Goal: Task Accomplishment & Management: Complete application form

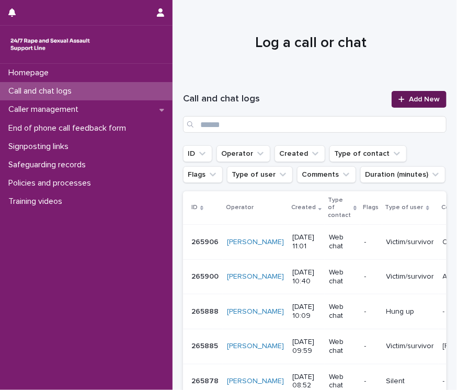
click at [409, 99] on span "Add New" at bounding box center [424, 99] width 31 height 7
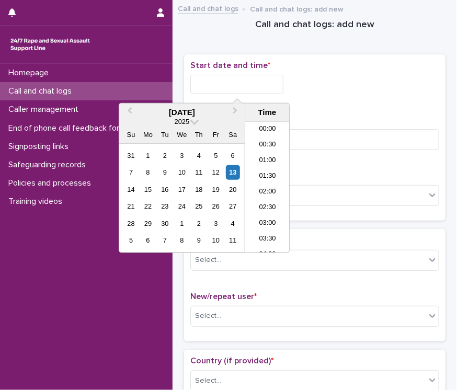
click at [212, 84] on input "text" at bounding box center [236, 84] width 93 height 19
click at [234, 169] on div "13" at bounding box center [233, 172] width 14 height 14
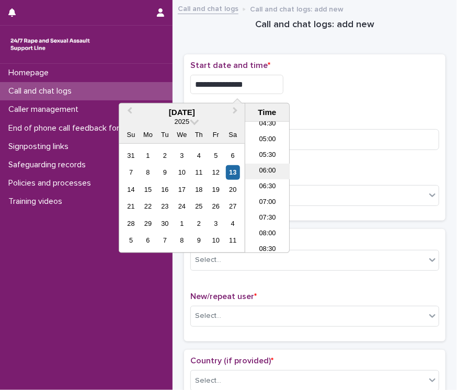
click at [264, 170] on li "06:00" at bounding box center [267, 172] width 44 height 16
click at [254, 82] on input "**********" at bounding box center [236, 84] width 93 height 19
type input "**********"
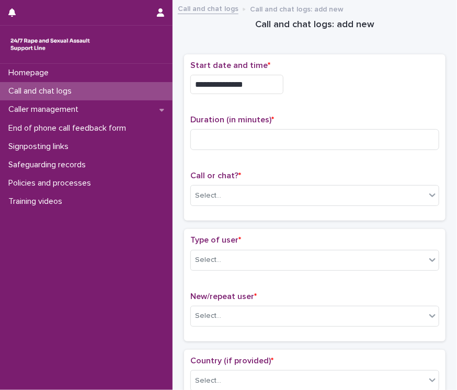
click at [372, 94] on div "**********" at bounding box center [314, 82] width 249 height 42
click at [265, 139] on input at bounding box center [314, 139] width 249 height 21
type input "**"
click at [325, 182] on div "Call or chat? * Select..." at bounding box center [314, 192] width 249 height 43
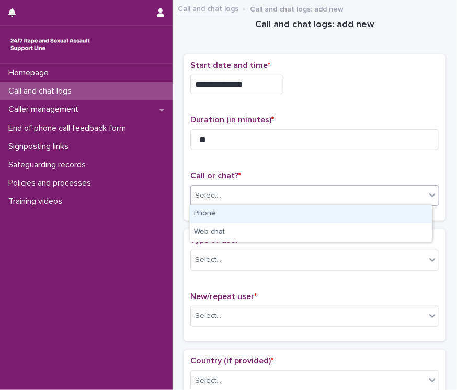
click at [311, 193] on div "Select..." at bounding box center [308, 195] width 235 height 17
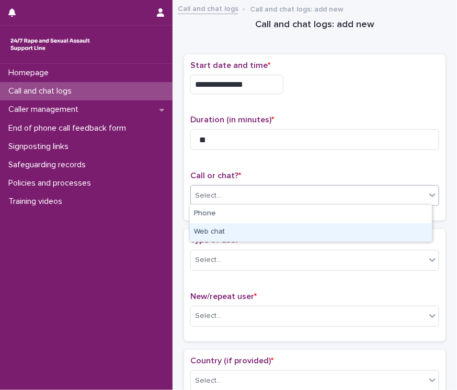
click at [261, 232] on div "Web chat" at bounding box center [311, 232] width 242 height 18
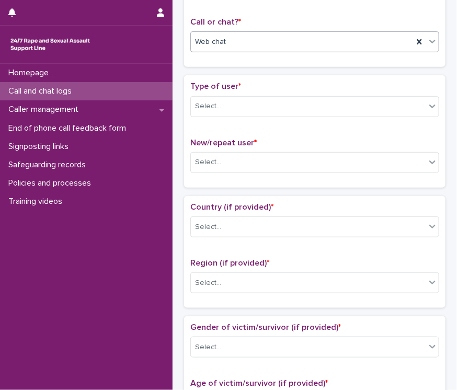
scroll to position [185, 0]
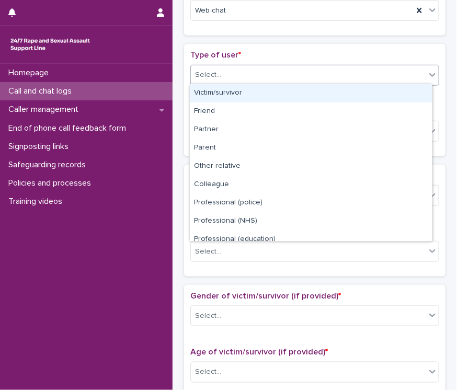
click at [216, 79] on div "Select..." at bounding box center [308, 74] width 235 height 17
click at [227, 93] on div "Victim/survivor" at bounding box center [311, 93] width 242 height 18
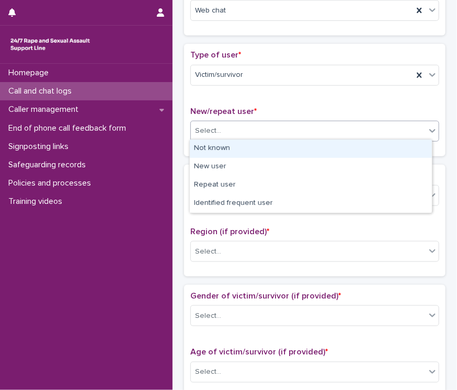
click at [246, 131] on div "Select..." at bounding box center [308, 130] width 235 height 17
click at [221, 146] on div "Not known" at bounding box center [311, 149] width 242 height 18
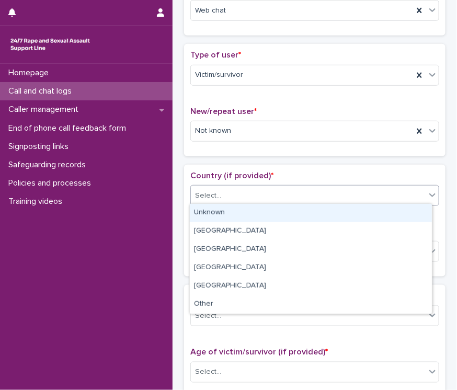
click at [215, 195] on div "Select..." at bounding box center [208, 195] width 26 height 11
click at [208, 212] on div "Unknown" at bounding box center [311, 213] width 242 height 18
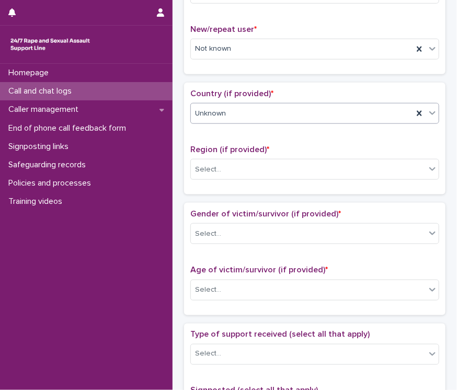
scroll to position [281, 0]
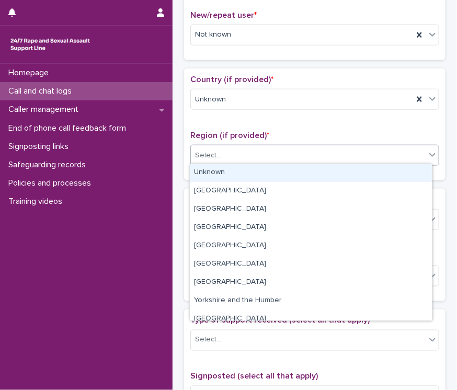
click at [227, 154] on div "Select..." at bounding box center [308, 155] width 235 height 17
click at [234, 169] on div "Unknown" at bounding box center [311, 173] width 242 height 18
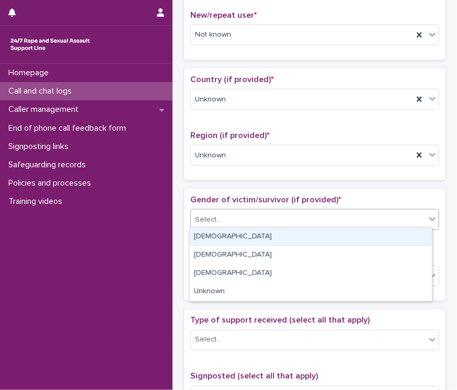
click at [248, 220] on div "Select..." at bounding box center [308, 219] width 235 height 17
click at [238, 234] on div "[DEMOGRAPHIC_DATA]" at bounding box center [311, 237] width 242 height 18
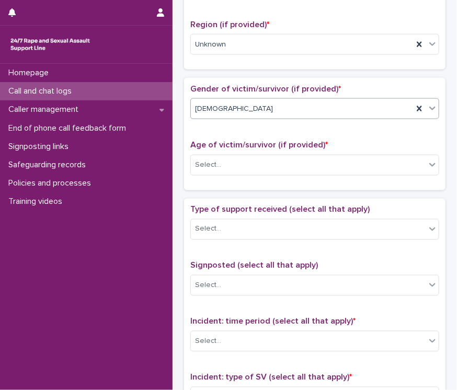
scroll to position [393, 0]
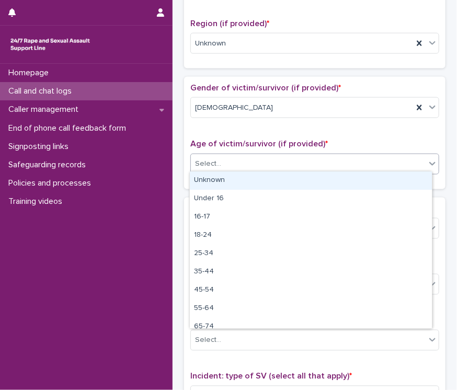
click at [210, 159] on div "Select..." at bounding box center [208, 163] width 26 height 11
click at [210, 180] on div "Unknown" at bounding box center [311, 181] width 242 height 18
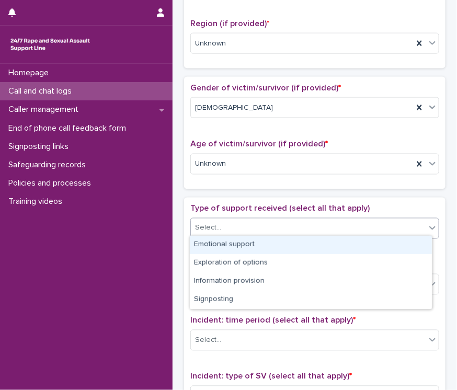
click at [243, 227] on div "Select..." at bounding box center [308, 228] width 235 height 17
click at [247, 245] on div "Emotional support" at bounding box center [311, 245] width 242 height 18
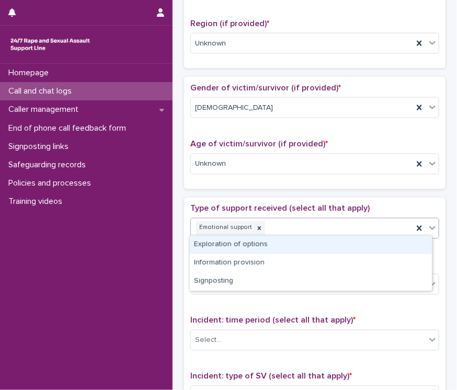
click at [308, 230] on div "Emotional support" at bounding box center [302, 228] width 222 height 18
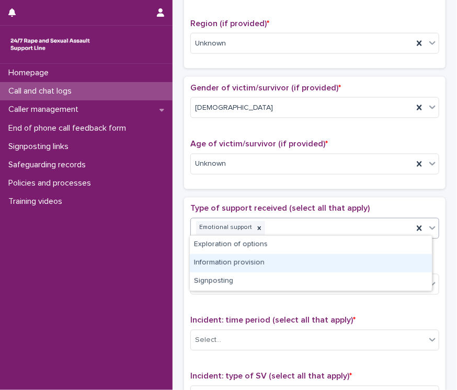
click at [260, 261] on div "Information provision" at bounding box center [311, 263] width 242 height 18
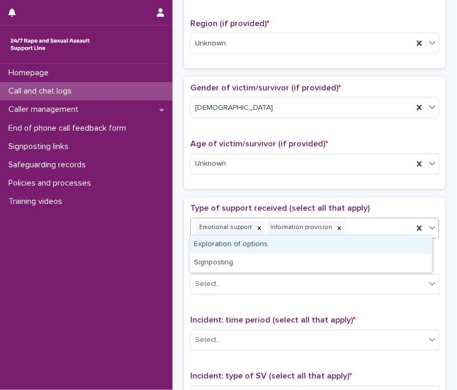
click at [348, 229] on div "Emotional support Information provision" at bounding box center [302, 228] width 222 height 18
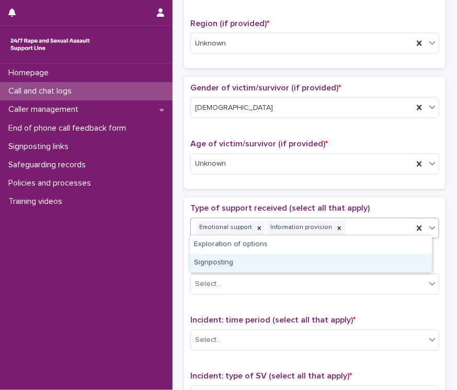
click at [249, 263] on div "Signposting" at bounding box center [311, 263] width 242 height 18
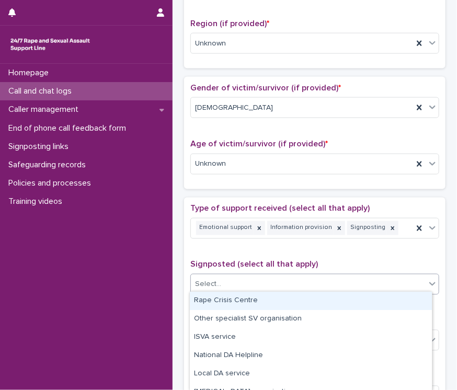
click at [262, 283] on div "Select..." at bounding box center [308, 284] width 235 height 17
click at [254, 300] on div "Rape Crisis Centre" at bounding box center [311, 301] width 242 height 18
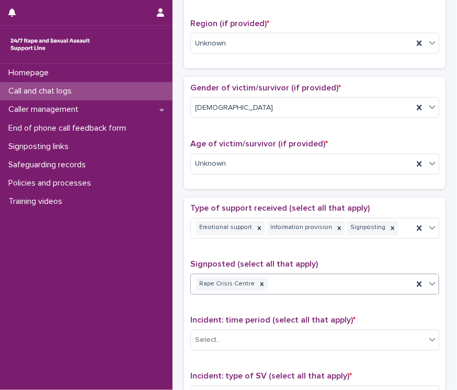
click at [305, 289] on div "Rape Crisis Centre" at bounding box center [302, 285] width 222 height 18
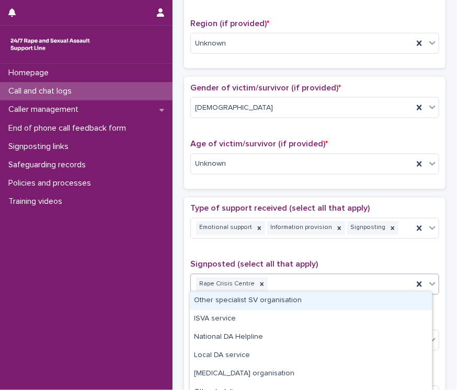
click at [287, 298] on div "Other specialist SV organisation" at bounding box center [311, 301] width 242 height 18
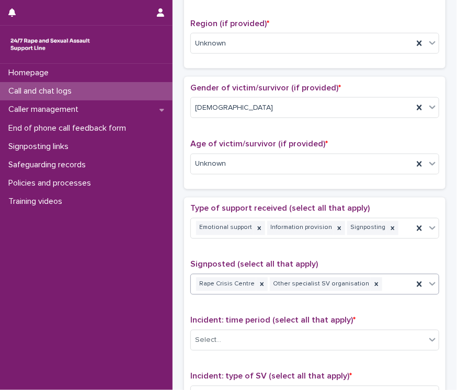
click at [383, 281] on div "Rape Crisis Centre Other specialist SV organisation" at bounding box center [302, 285] width 222 height 18
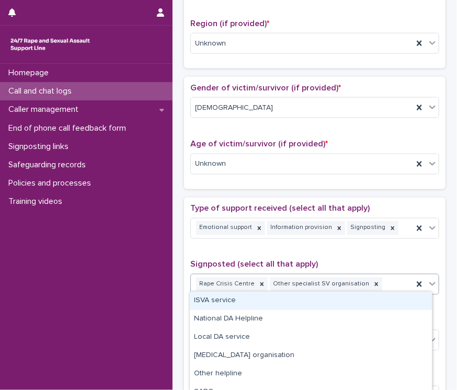
click at [237, 300] on div "ISVA service" at bounding box center [311, 301] width 242 height 18
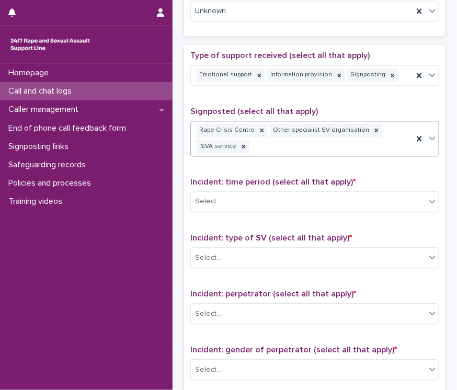
scroll to position [550, 0]
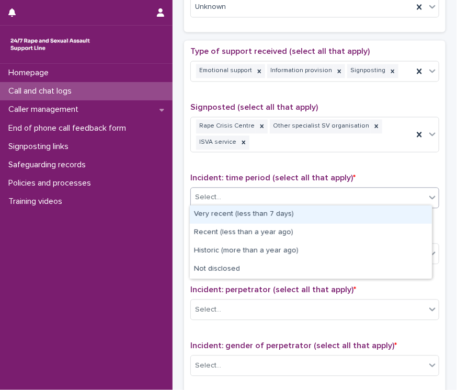
click at [256, 199] on div "Select..." at bounding box center [308, 197] width 235 height 17
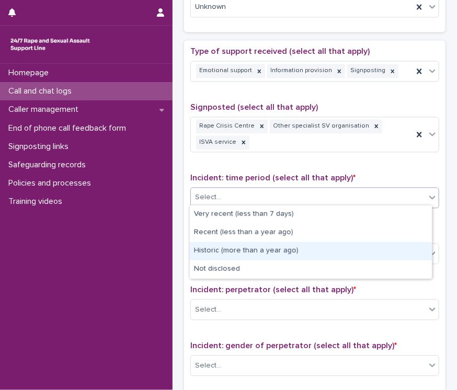
click at [234, 250] on div "Historic (more than a year ago)" at bounding box center [311, 251] width 242 height 18
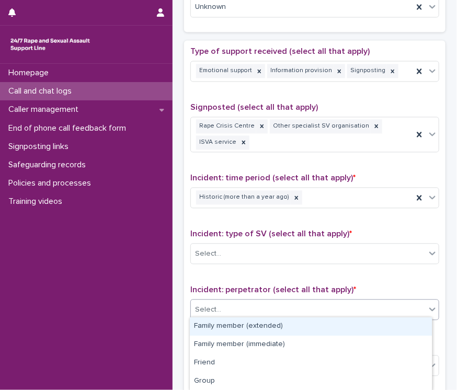
click at [272, 312] on div "Select..." at bounding box center [308, 310] width 235 height 17
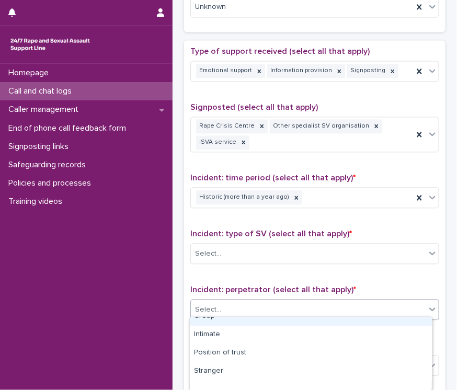
scroll to position [30, 0]
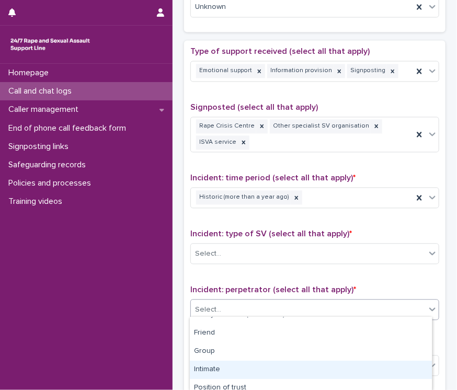
click at [303, 369] on div "Intimate" at bounding box center [311, 370] width 242 height 18
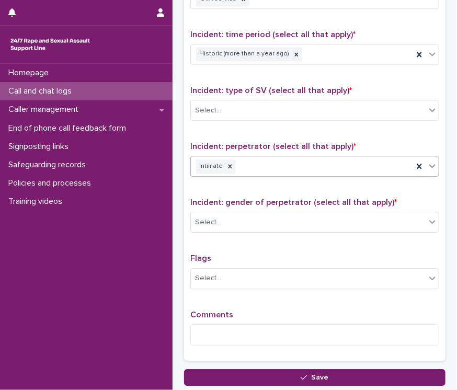
scroll to position [704, 0]
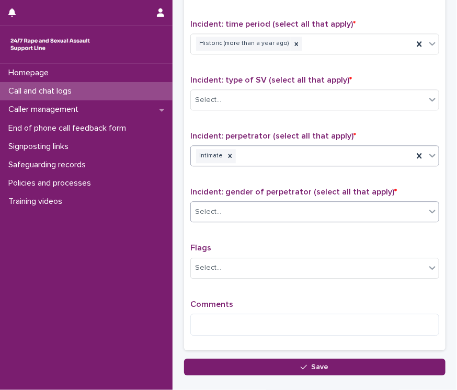
click at [209, 210] on div "Select..." at bounding box center [208, 212] width 26 height 11
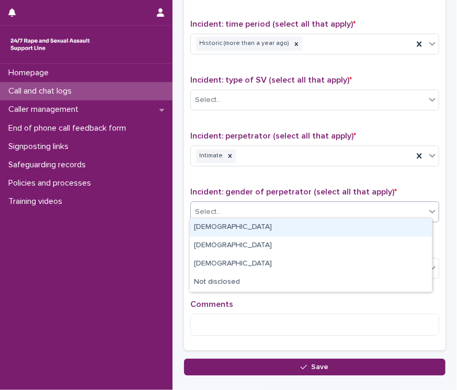
click at [210, 228] on div "[DEMOGRAPHIC_DATA]" at bounding box center [311, 228] width 242 height 18
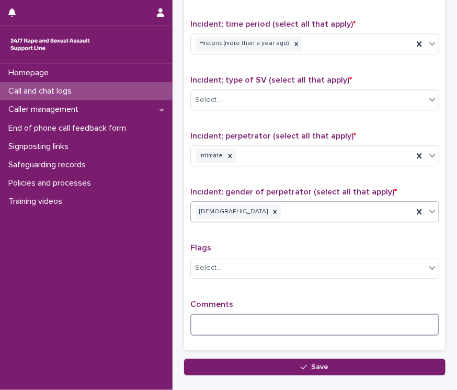
click at [202, 314] on textarea at bounding box center [314, 325] width 249 height 22
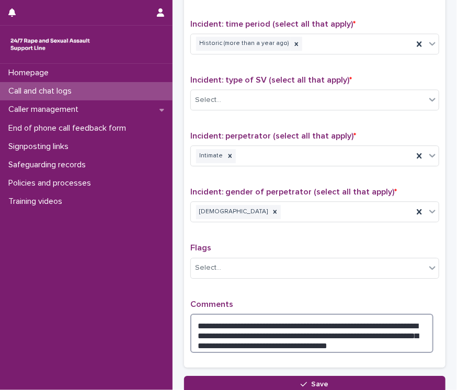
click at [341, 340] on textarea "**********" at bounding box center [311, 334] width 243 height 40
click at [259, 337] on textarea "**********" at bounding box center [311, 334] width 243 height 40
click at [383, 339] on textarea "**********" at bounding box center [311, 334] width 243 height 40
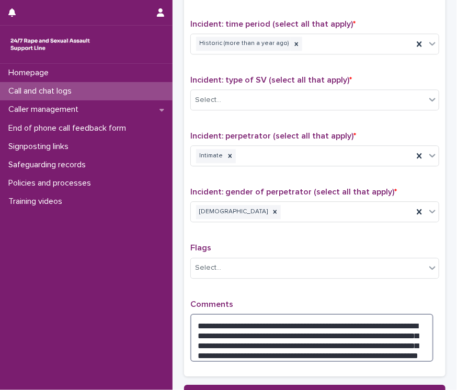
click at [400, 321] on textarea "**********" at bounding box center [311, 338] width 243 height 49
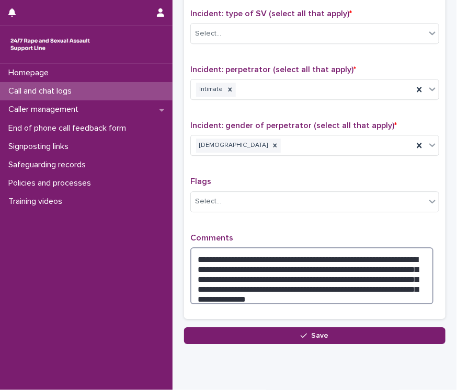
scroll to position [779, 0]
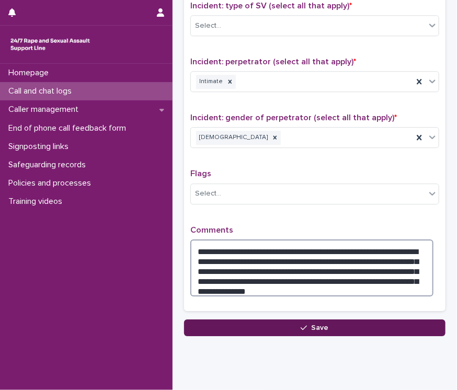
type textarea "**********"
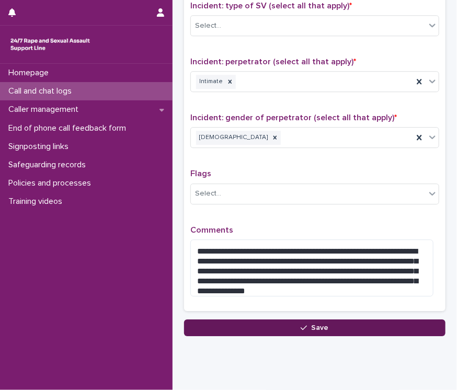
click at [313, 324] on span "Save" at bounding box center [320, 327] width 17 height 7
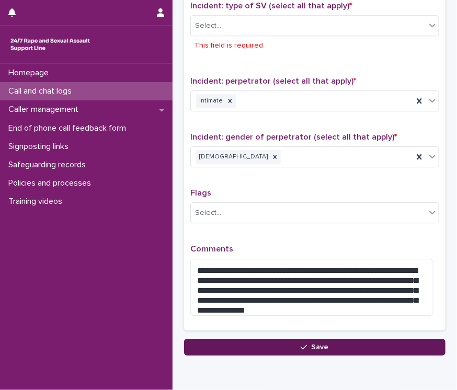
scroll to position [776, 0]
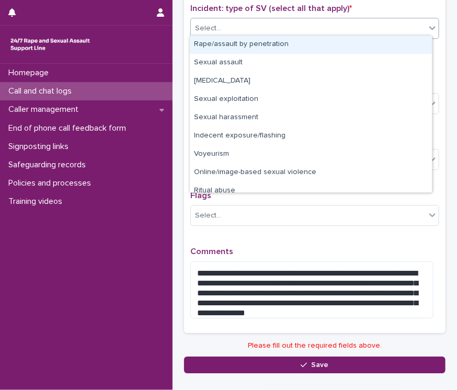
click at [273, 25] on div "Select..." at bounding box center [308, 28] width 235 height 17
click at [268, 45] on div "Rape/assault by penetration" at bounding box center [311, 45] width 242 height 18
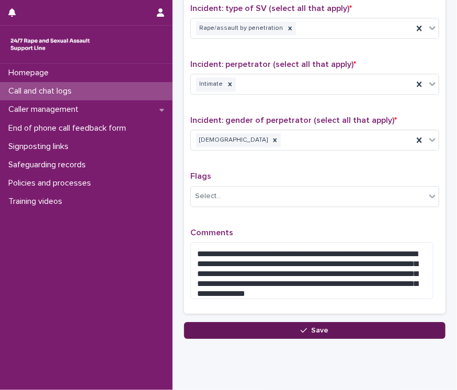
click at [275, 331] on button "Save" at bounding box center [314, 330] width 261 height 17
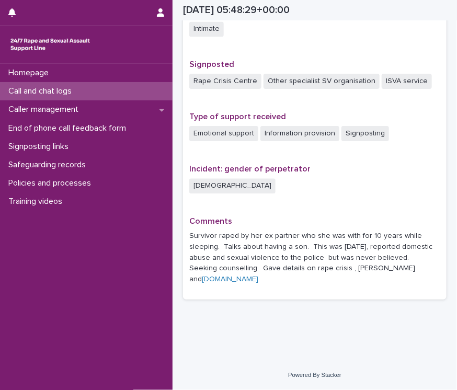
scroll to position [632, 0]
